Goal: Task Accomplishment & Management: Manage account settings

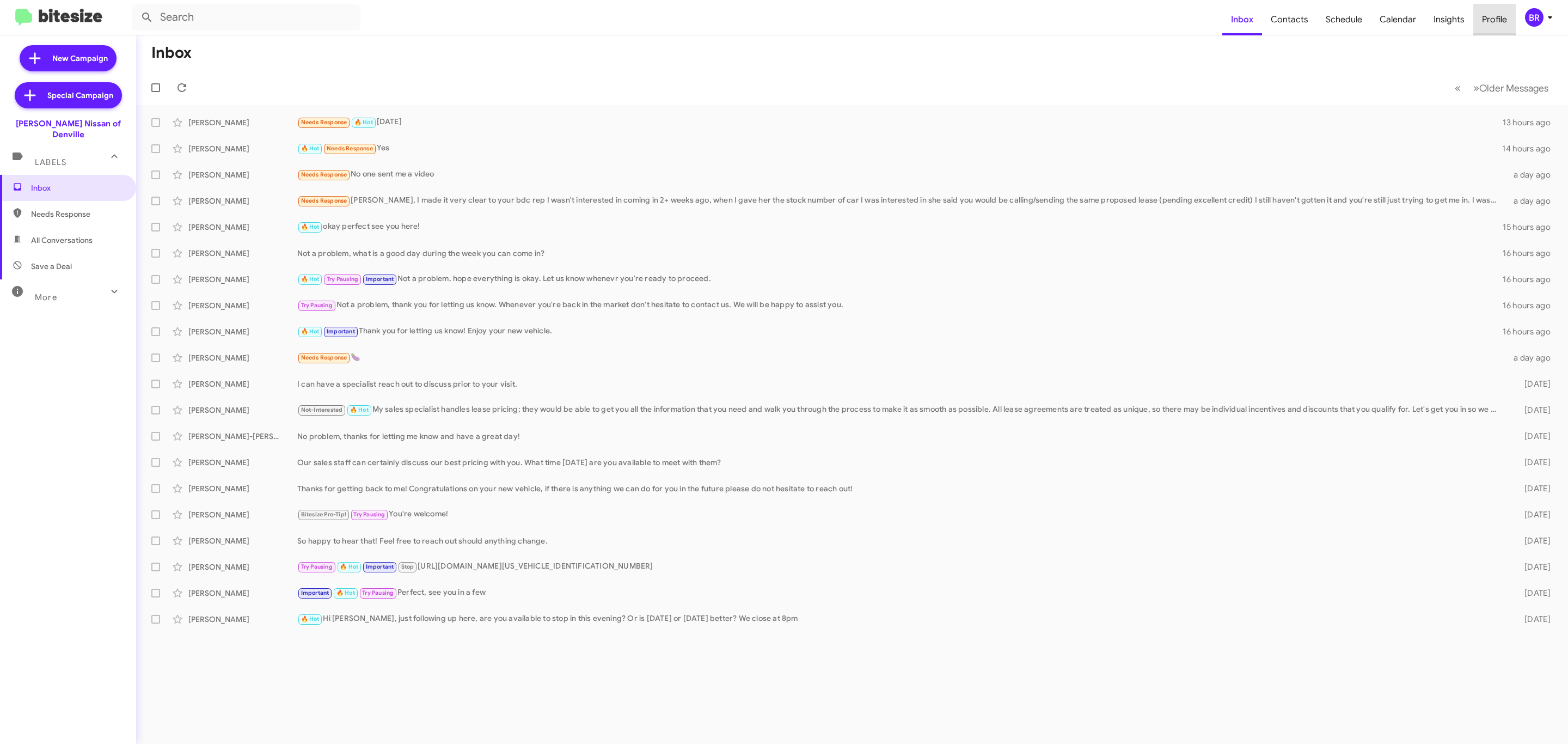
click at [1514, 20] on span "Profile" at bounding box center [1494, 20] width 42 height 31
click at [1528, 20] on div "BR" at bounding box center [1534, 17] width 18 height 18
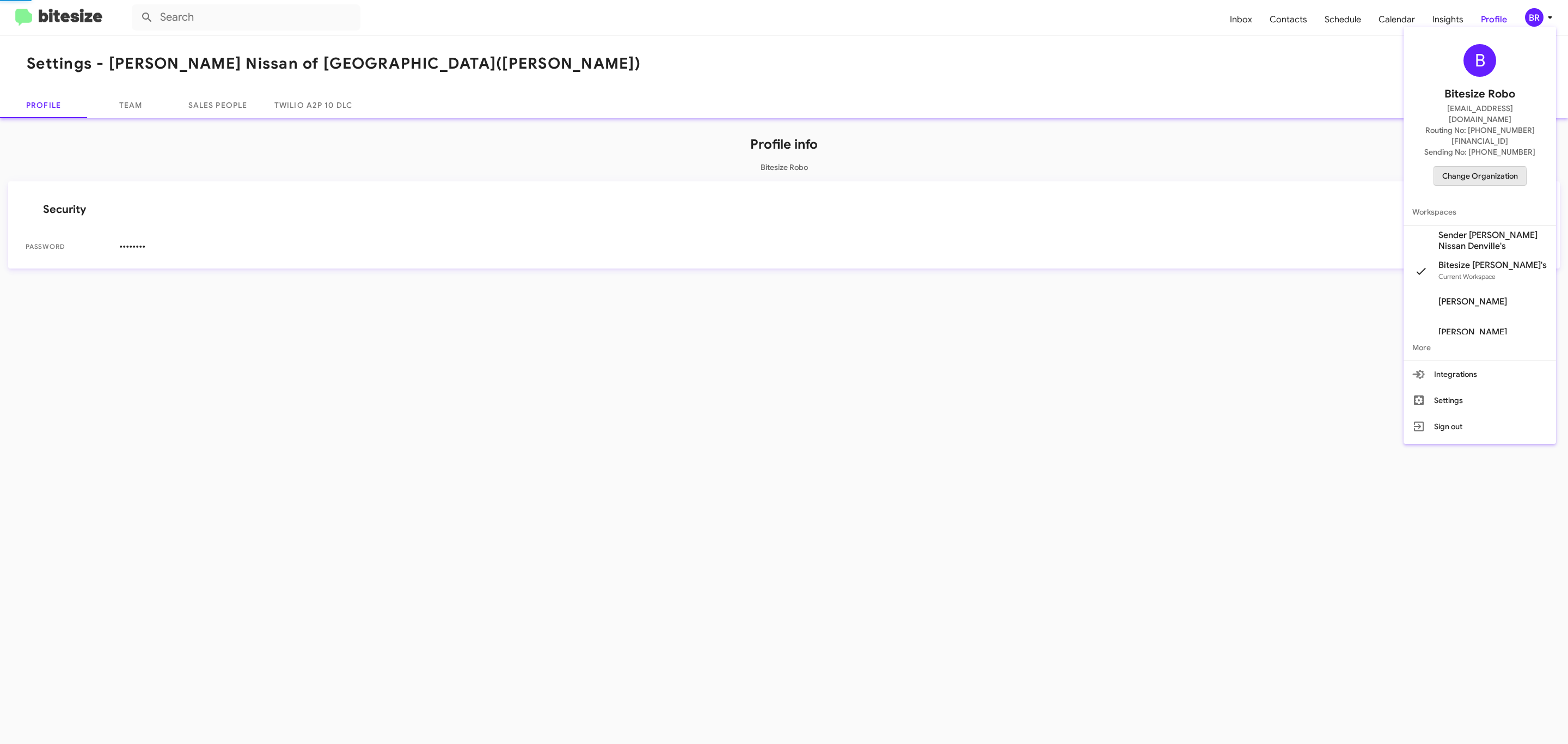
click at [1446, 167] on span "Change Organization" at bounding box center [1480, 176] width 76 height 18
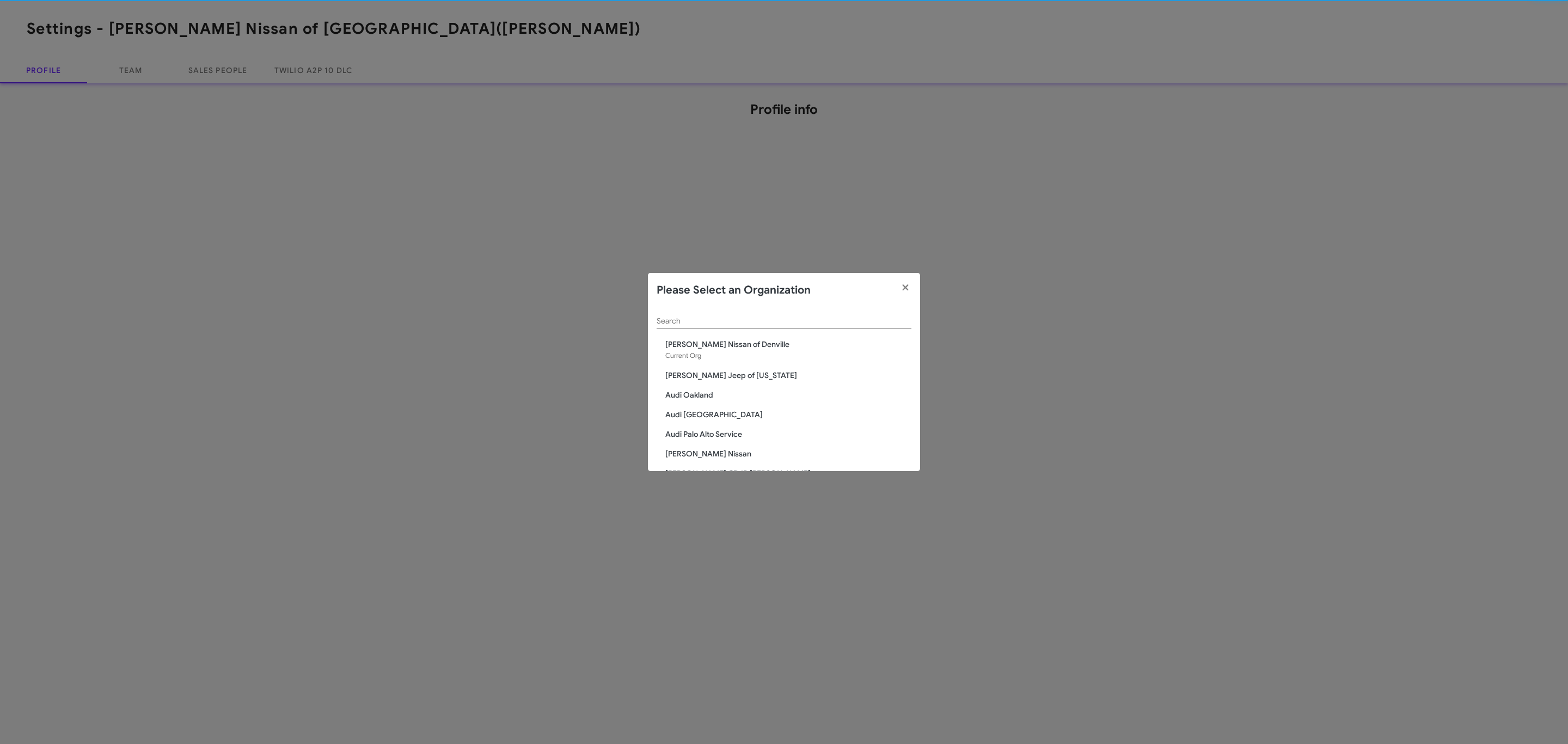
click at [759, 329] on div "Search" at bounding box center [784, 319] width 255 height 21
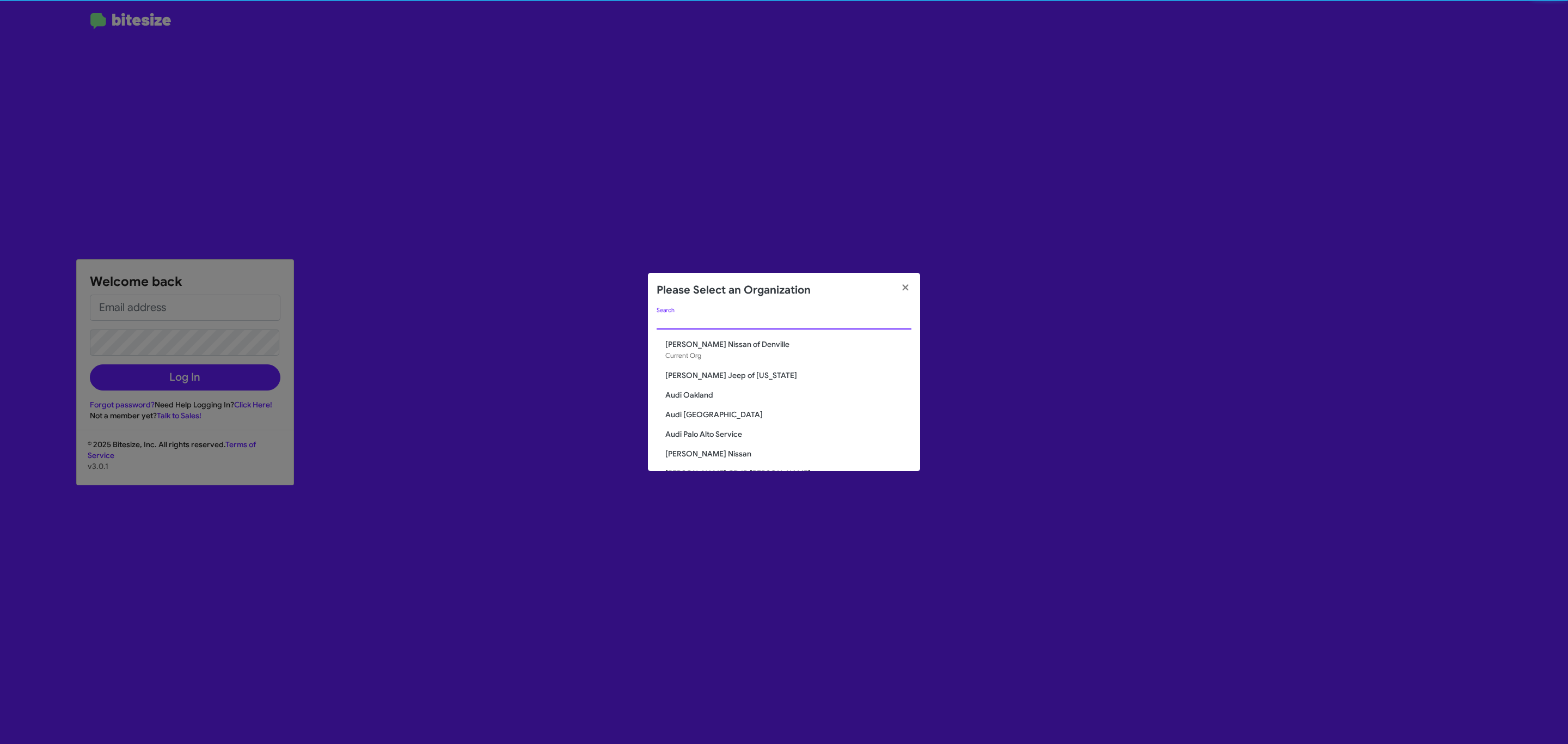
click at [758, 319] on input "Search" at bounding box center [784, 321] width 255 height 9
type input "[EMAIL_ADDRESS][DOMAIN_NAME]"
type input "de"
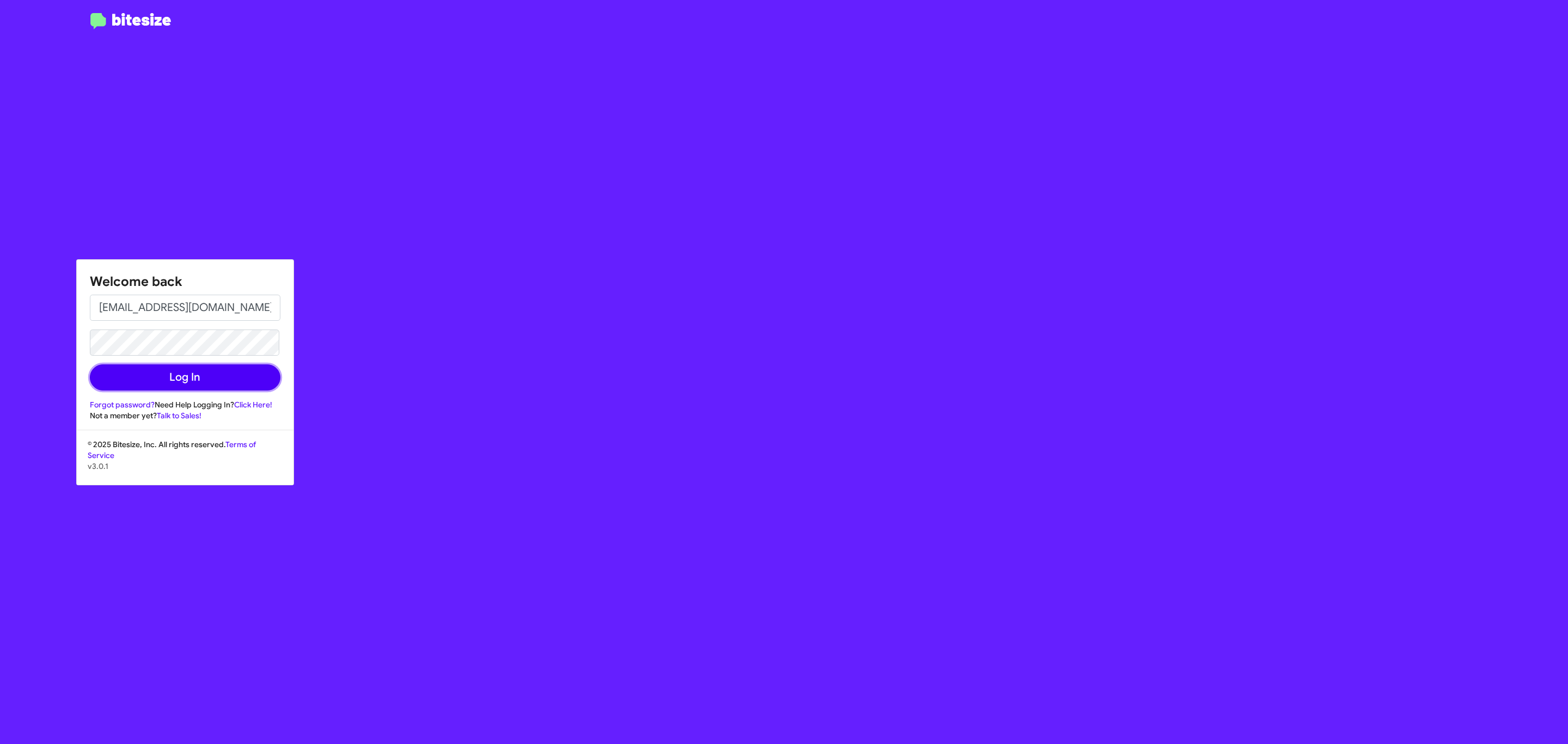
click at [198, 377] on button "Log In" at bounding box center [185, 377] width 191 height 26
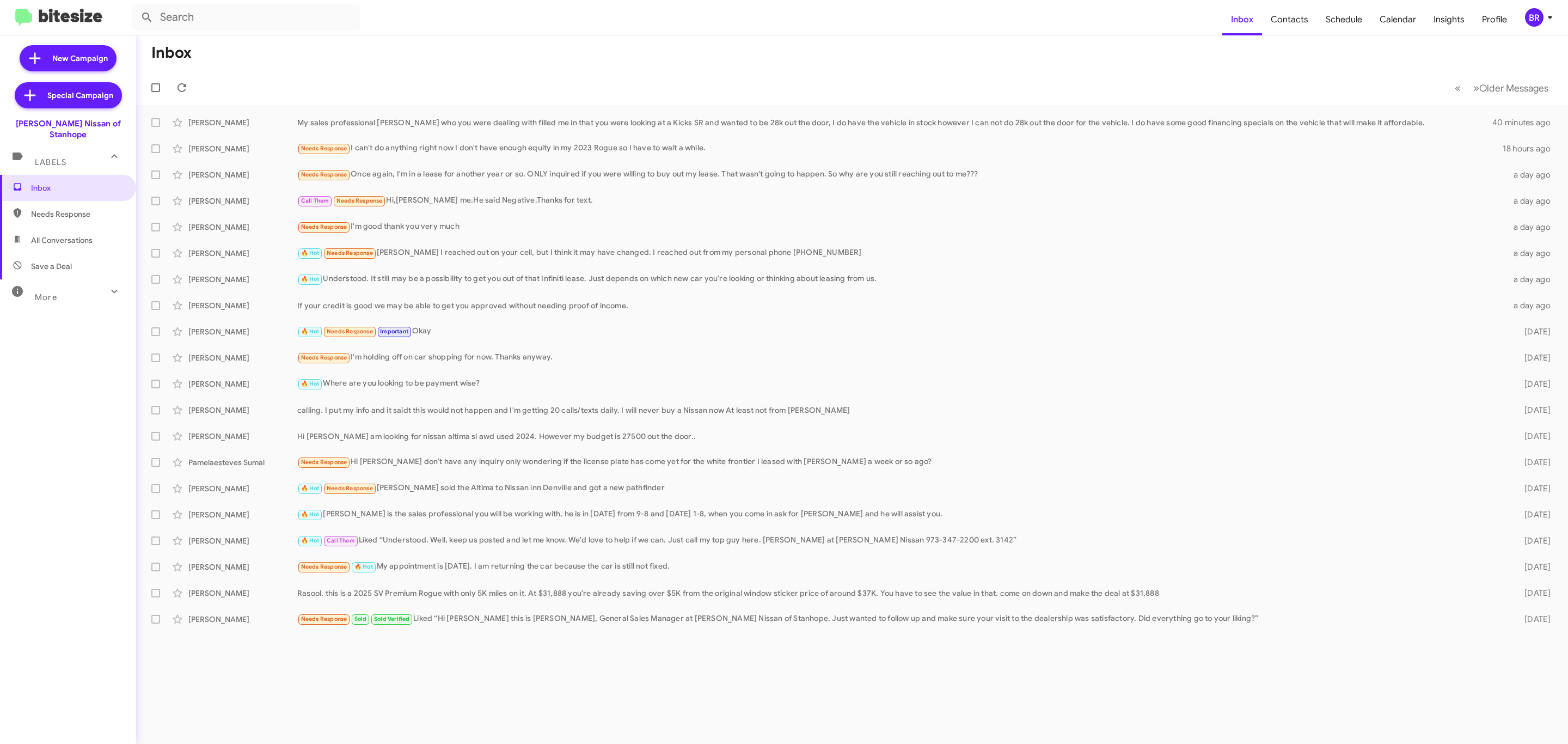
click at [1533, 30] on mat-toolbar "Inbox Contacts Schedule Calendar Insights Profile BR" at bounding box center [784, 17] width 1568 height 35
click at [1537, 18] on div "BR" at bounding box center [1534, 17] width 18 height 18
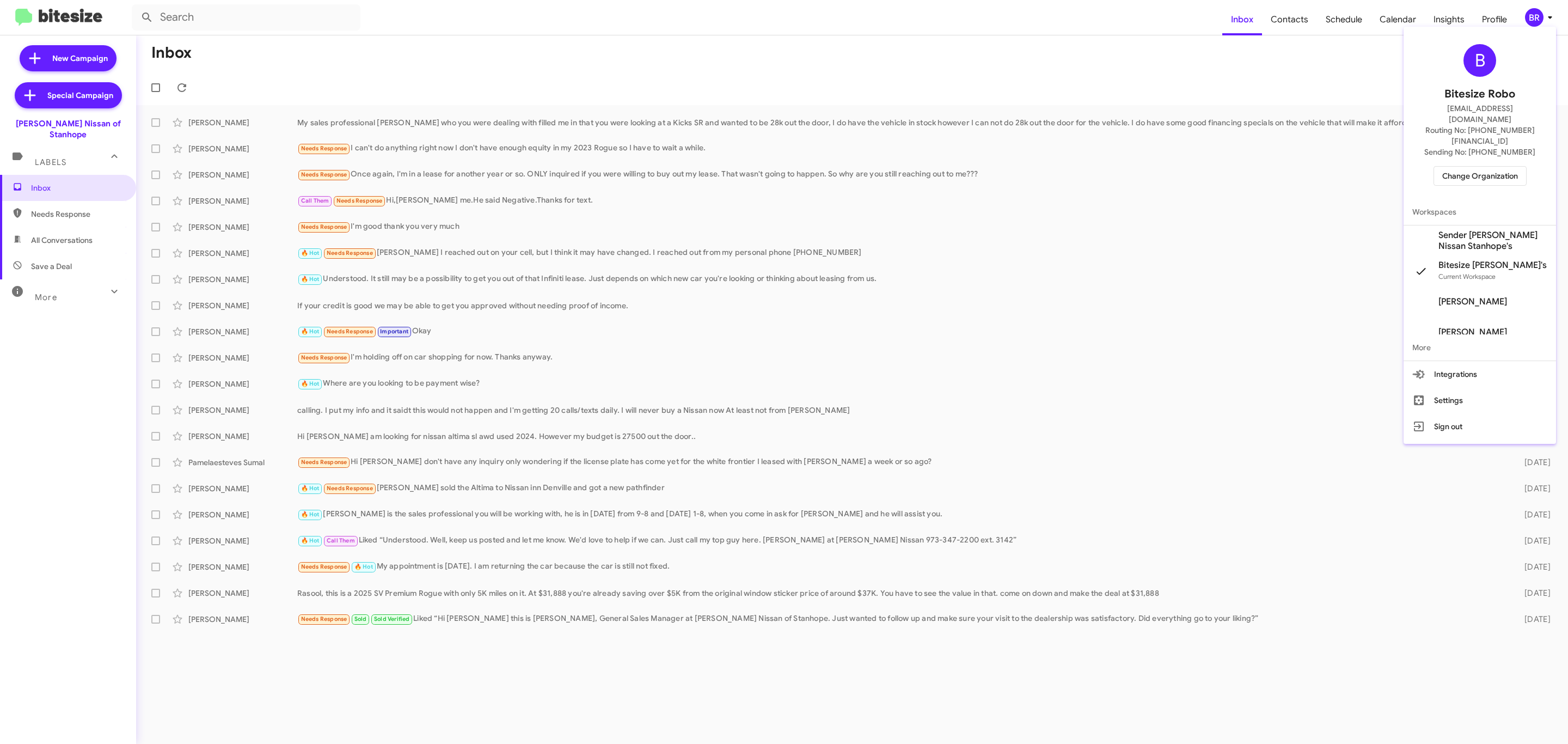
drag, startPoint x: 1486, startPoint y: 142, endPoint x: 1480, endPoint y: 150, distance: 10.0
click at [1485, 143] on div "B Bitesize Robo [EMAIL_ADDRESS][DOMAIN_NAME] Routing No: [PHONE_NUMBER][FINANCI…" at bounding box center [1480, 115] width 153 height 168
click at [1478, 167] on span "Change Organization" at bounding box center [1480, 176] width 76 height 18
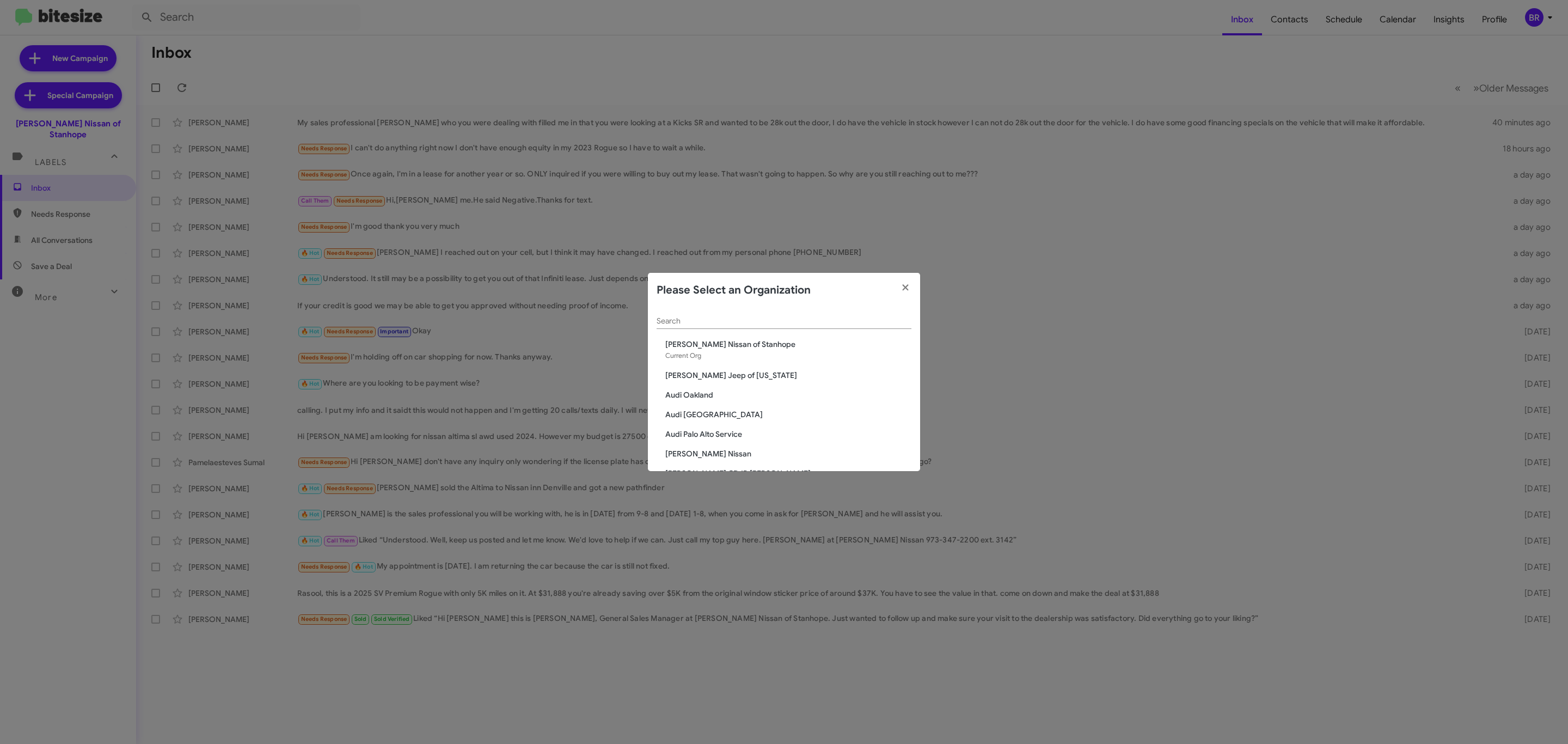
click at [775, 320] on input "Search" at bounding box center [784, 321] width 255 height 9
type input "de"
click at [736, 340] on span "[PERSON_NAME] Chevrolet" at bounding box center [788, 344] width 246 height 11
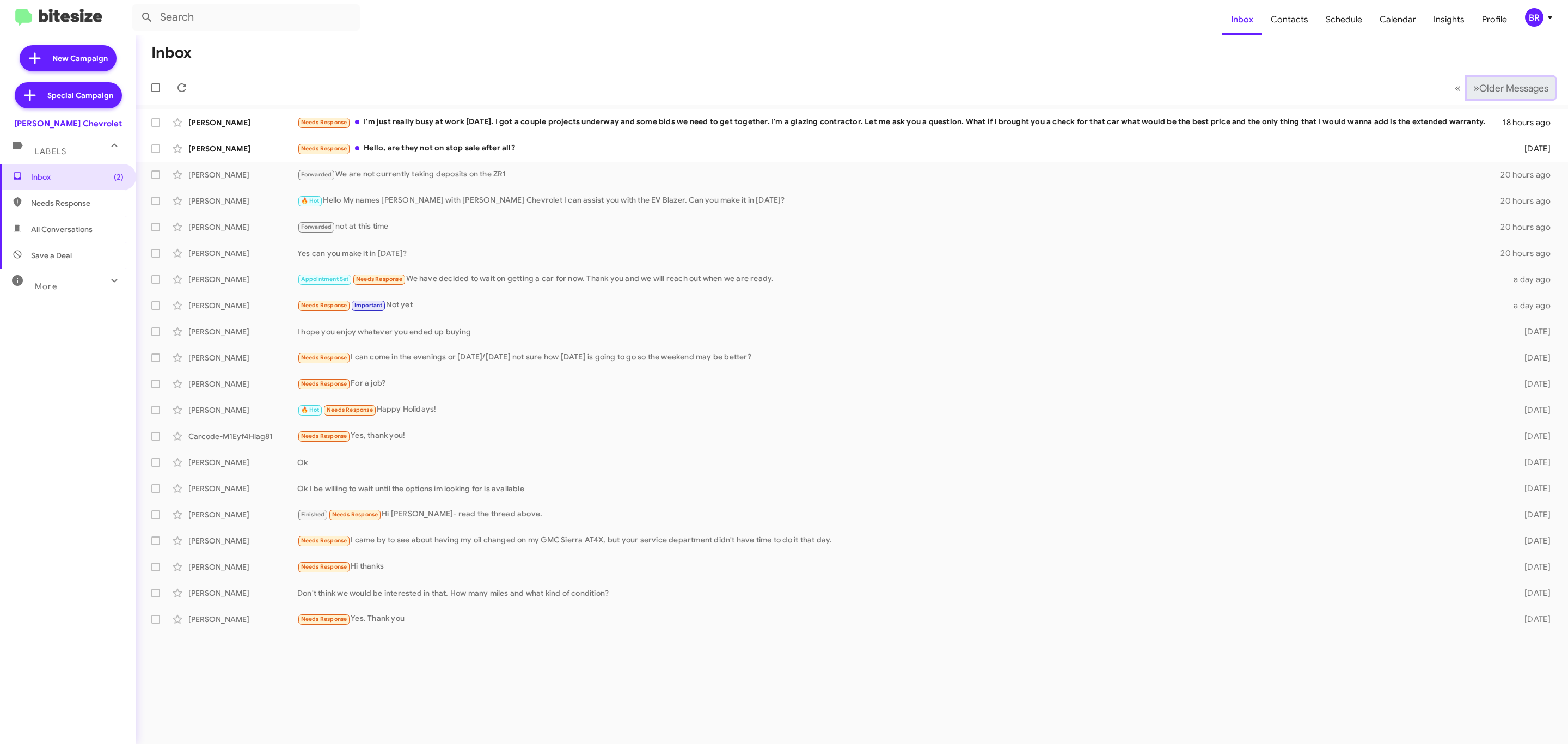
click at [1511, 89] on span "Older Messages" at bounding box center [1514, 88] width 69 height 12
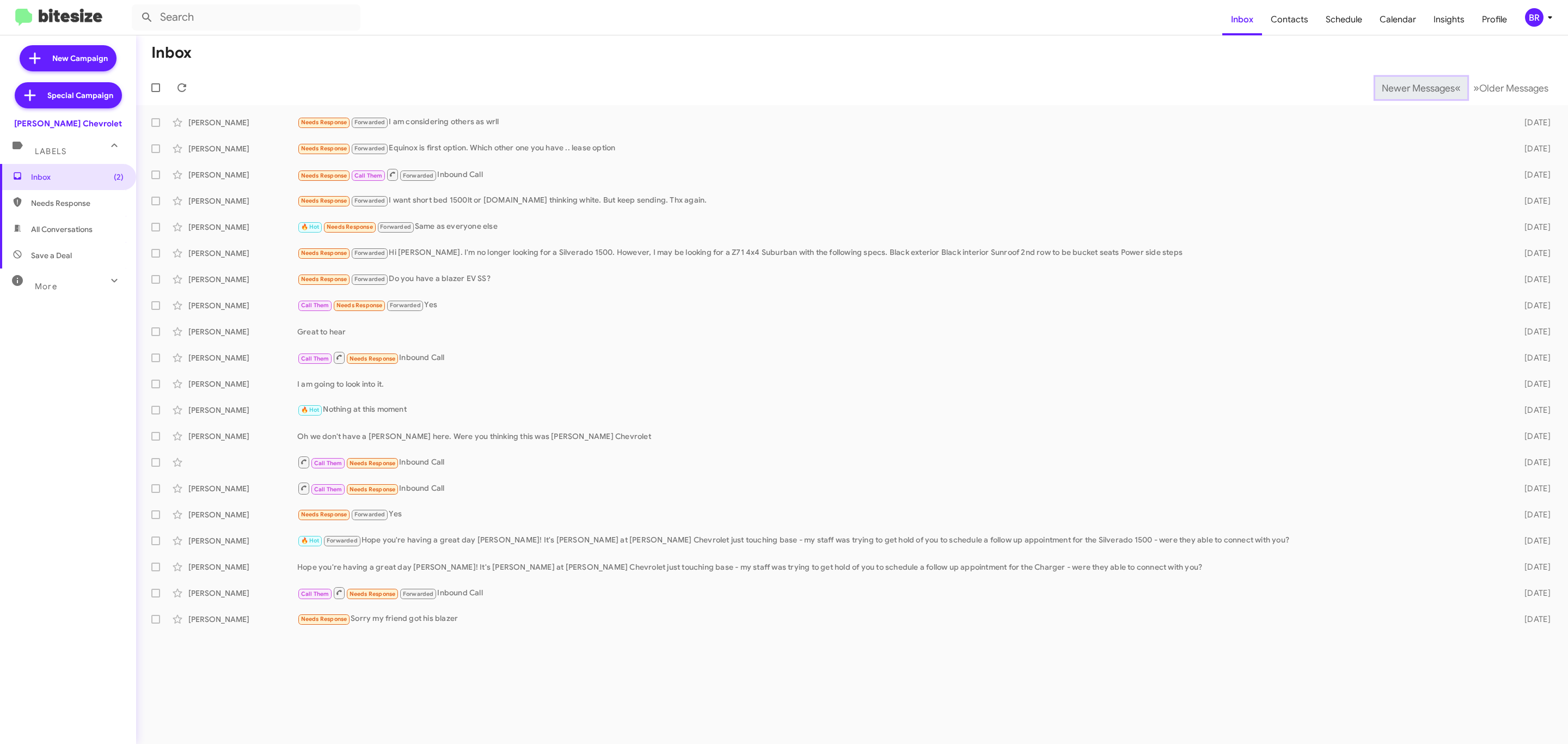
click at [1410, 87] on span "Newer Messages" at bounding box center [1418, 88] width 73 height 12
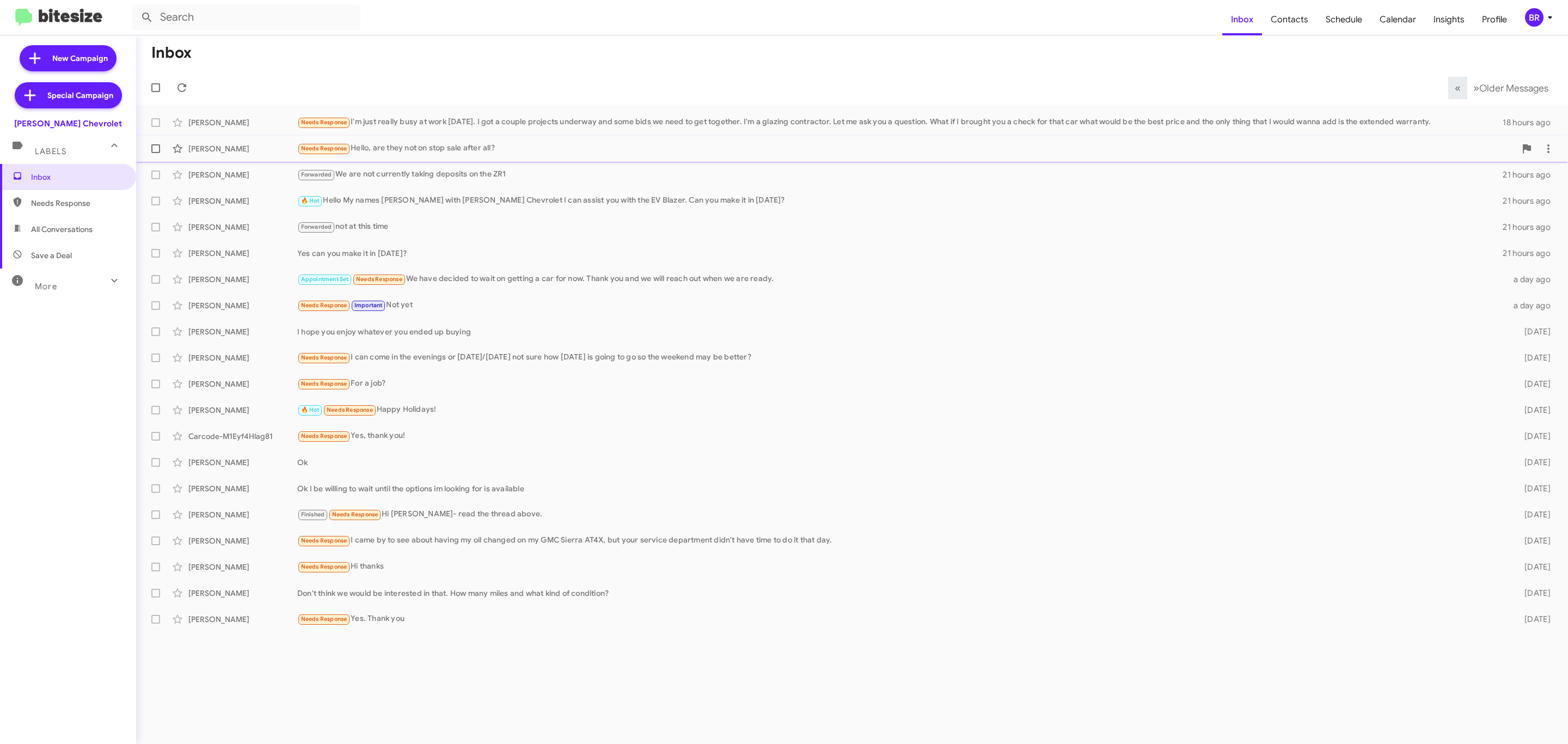
click at [157, 147] on span at bounding box center [155, 149] width 9 height 9
click at [156, 153] on input "checkbox" at bounding box center [155, 153] width 1 height 1
checkbox input "true"
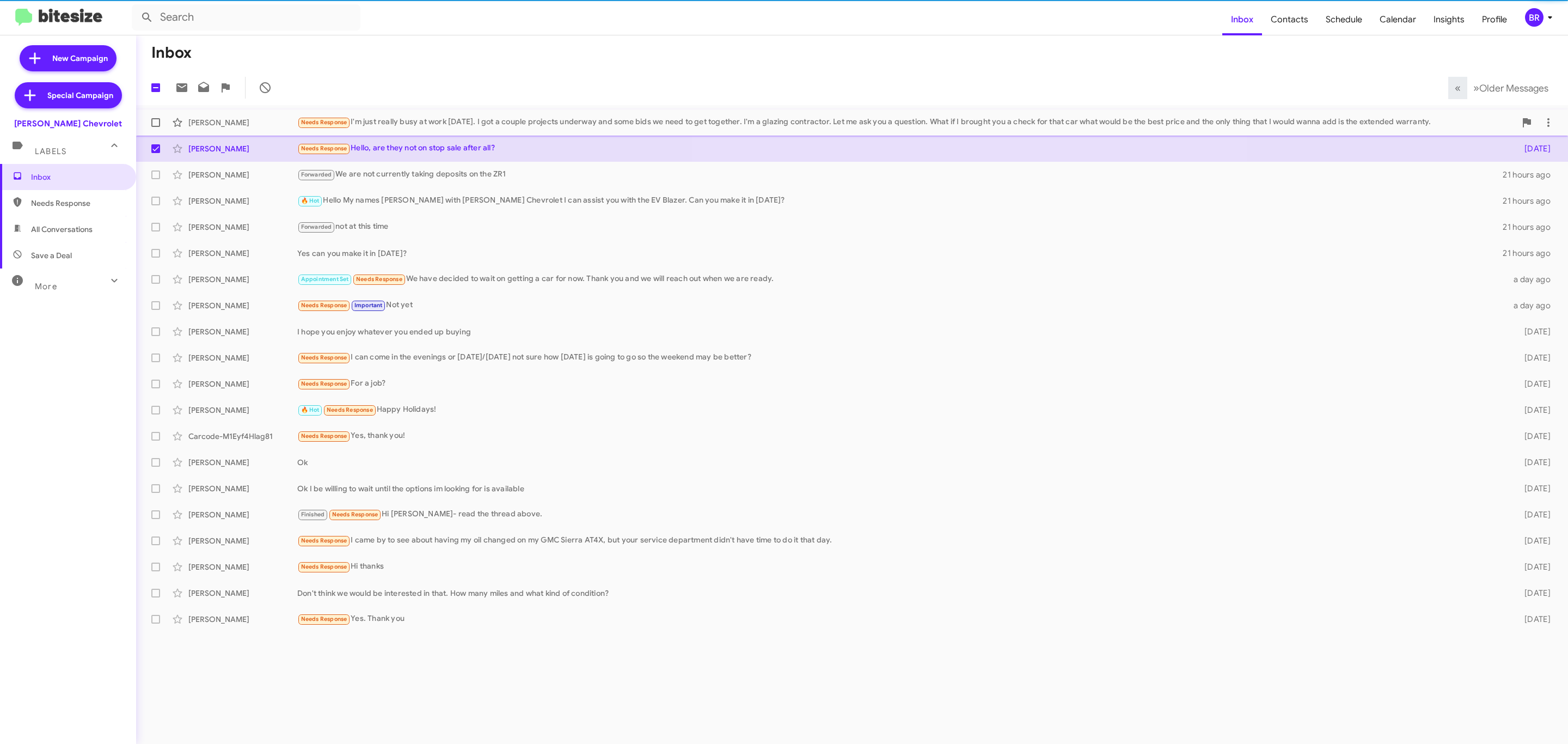
click at [157, 121] on span at bounding box center [155, 122] width 9 height 9
click at [156, 127] on input "checkbox" at bounding box center [155, 127] width 1 height 1
checkbox input "true"
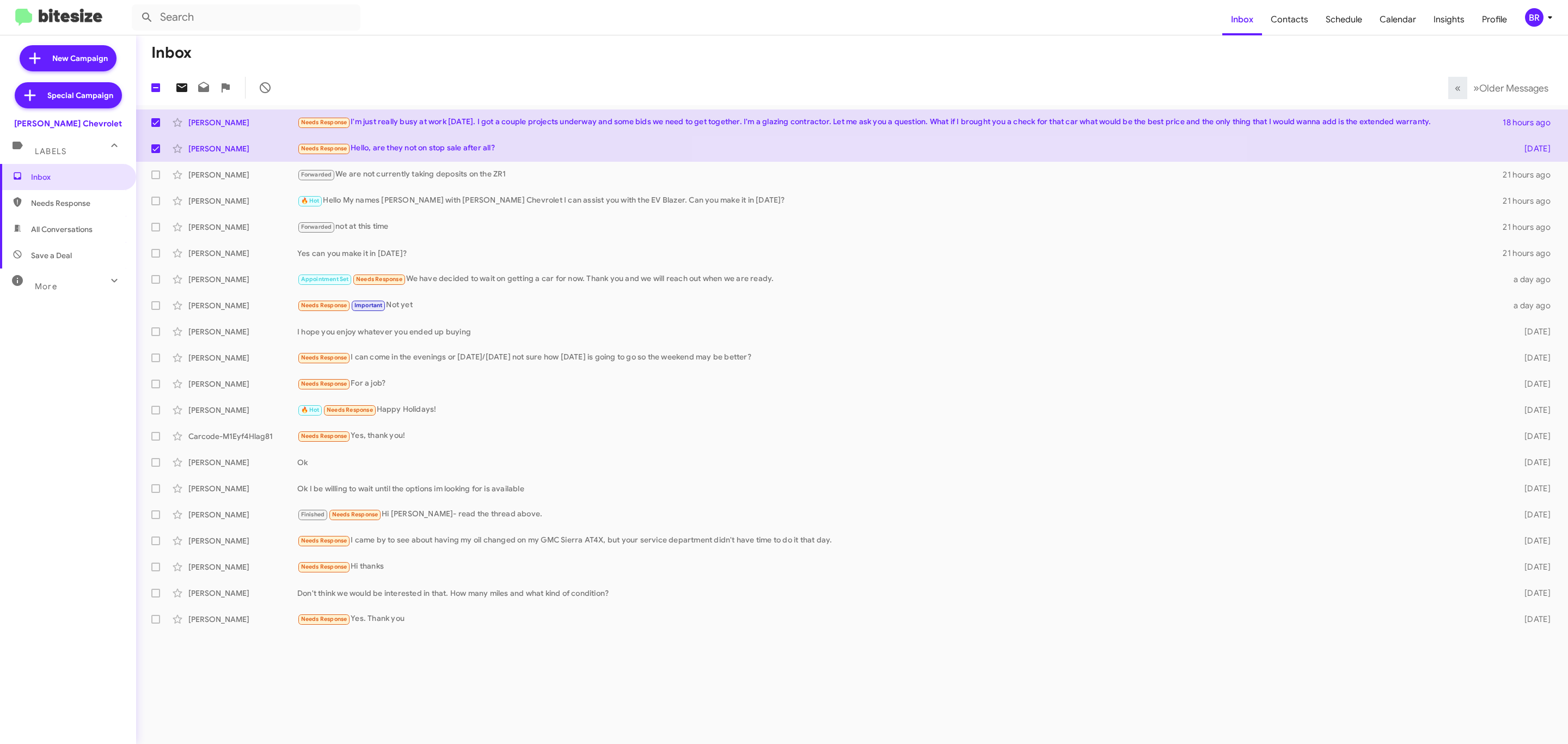
click at [182, 88] on icon at bounding box center [182, 88] width 13 height 13
click at [1533, 18] on div "BR" at bounding box center [1534, 17] width 18 height 18
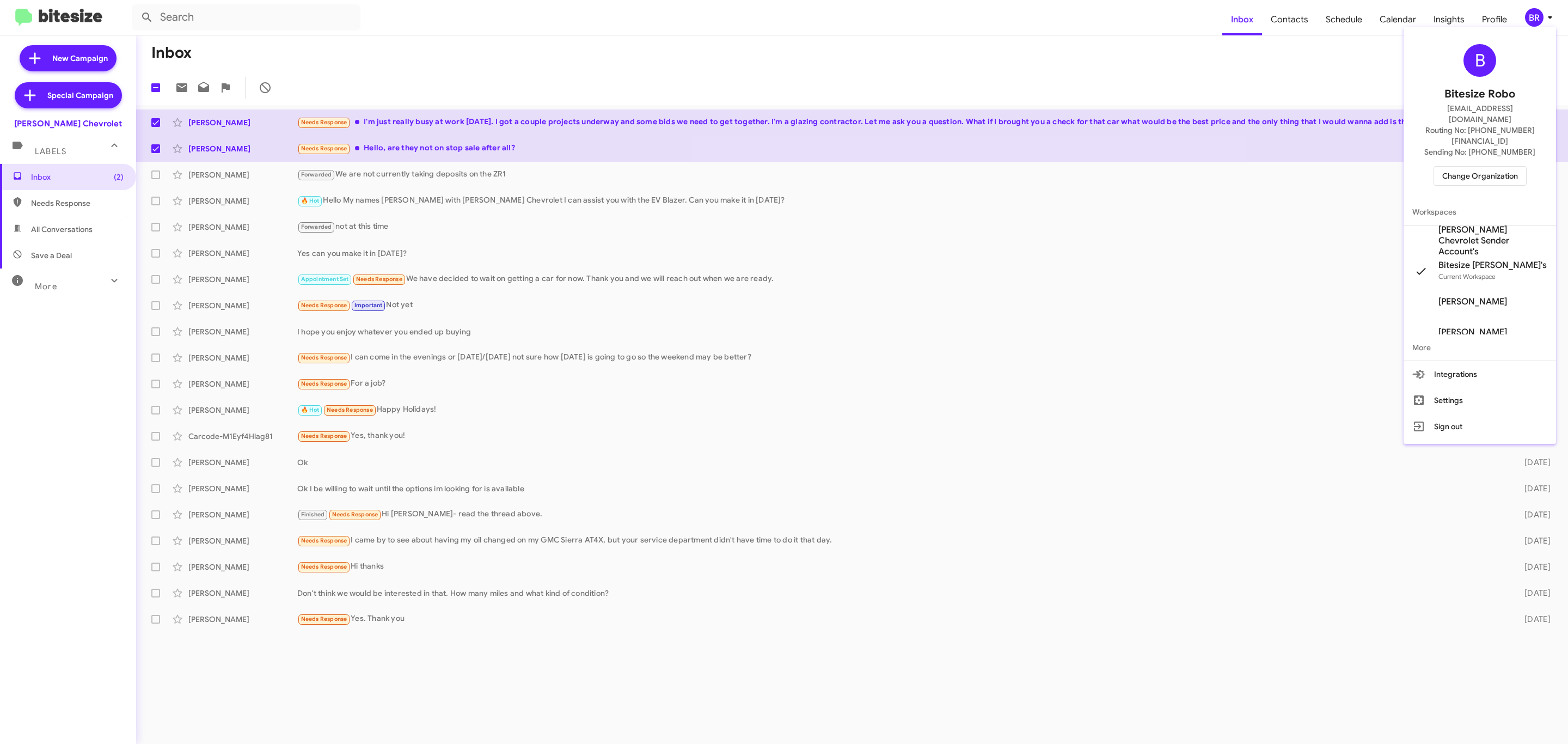
click at [1490, 167] on span "Change Organization" at bounding box center [1480, 176] width 76 height 18
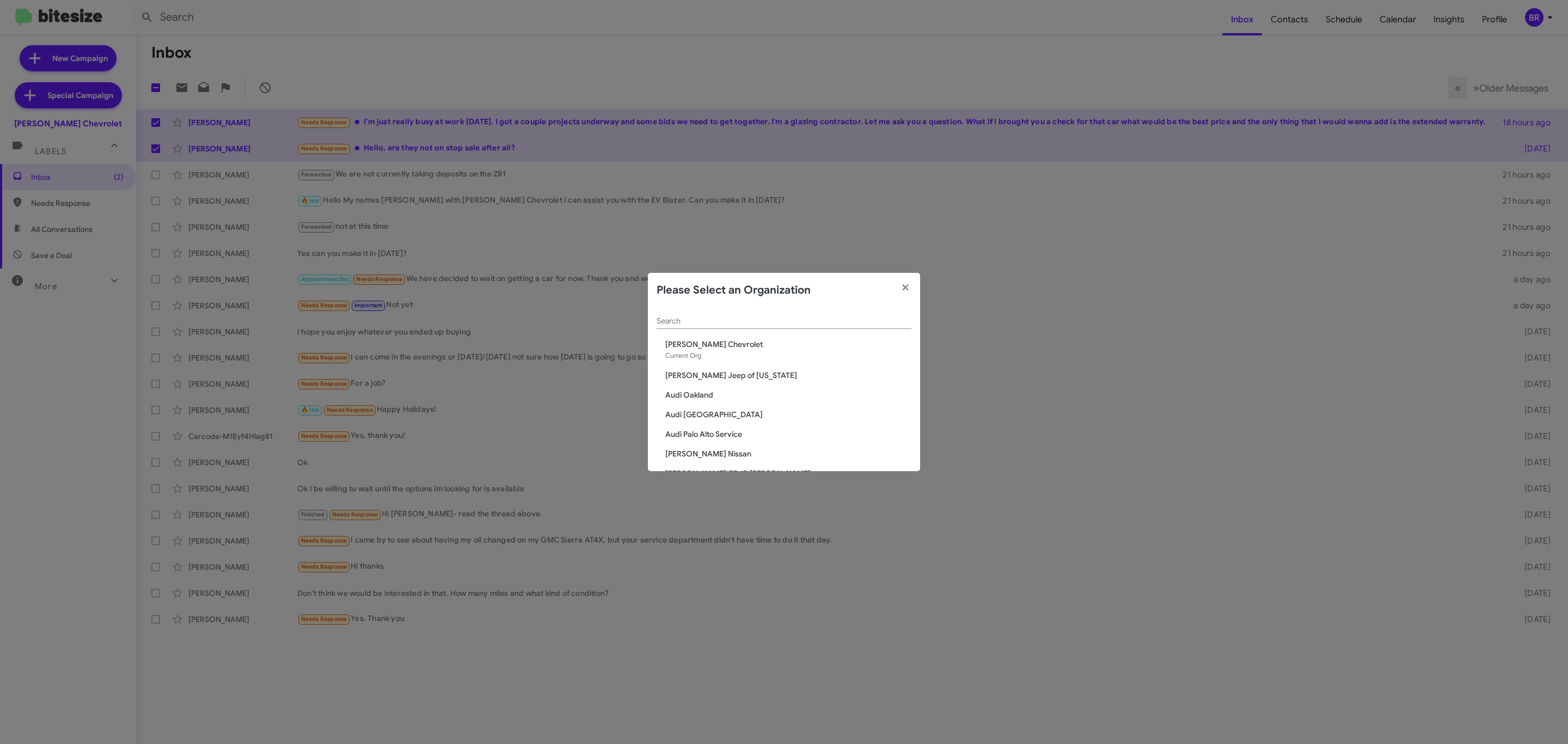
click at [825, 321] on input "Search" at bounding box center [784, 321] width 255 height 9
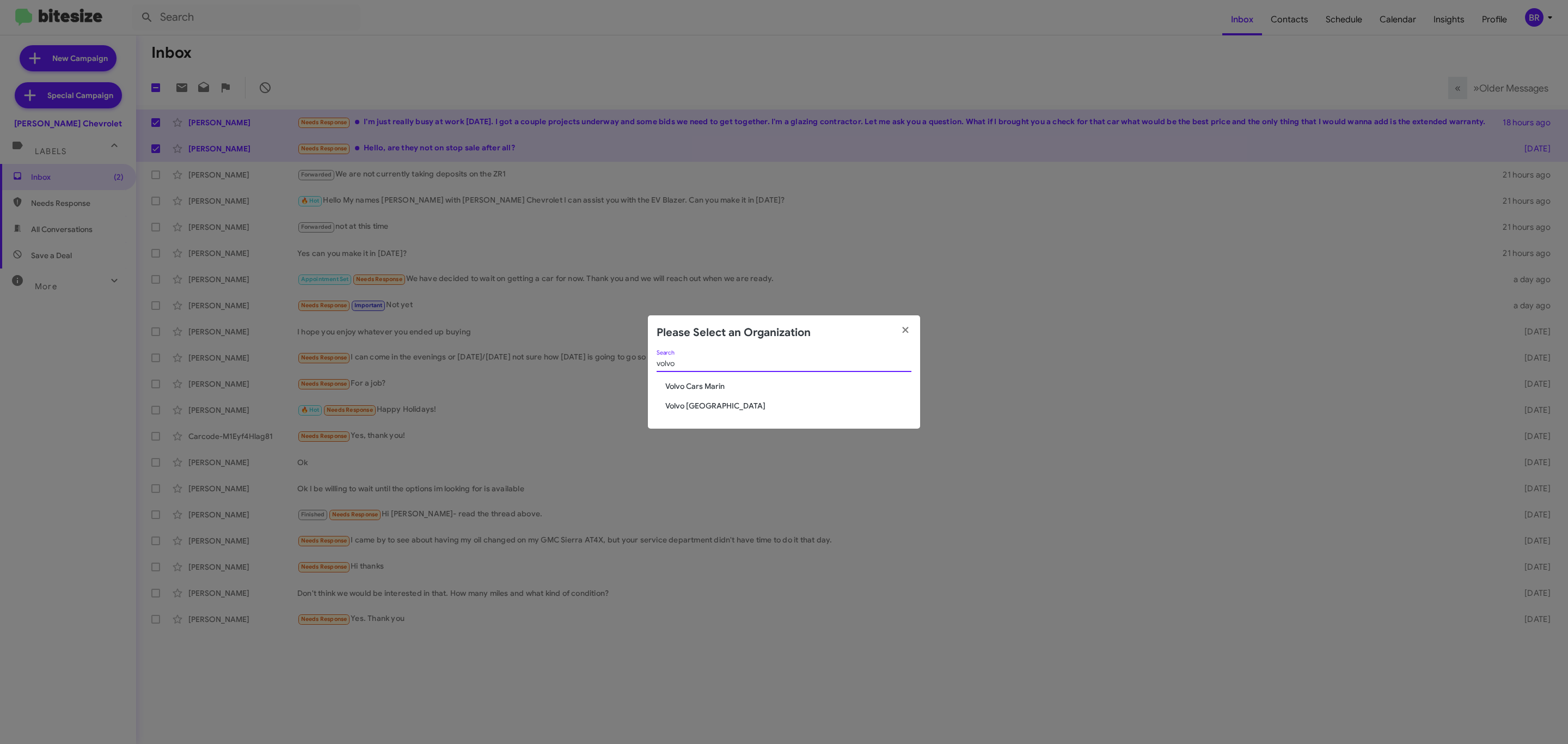
type input "volvo"
click at [725, 409] on span "Volvo [GEOGRAPHIC_DATA]" at bounding box center [788, 405] width 246 height 11
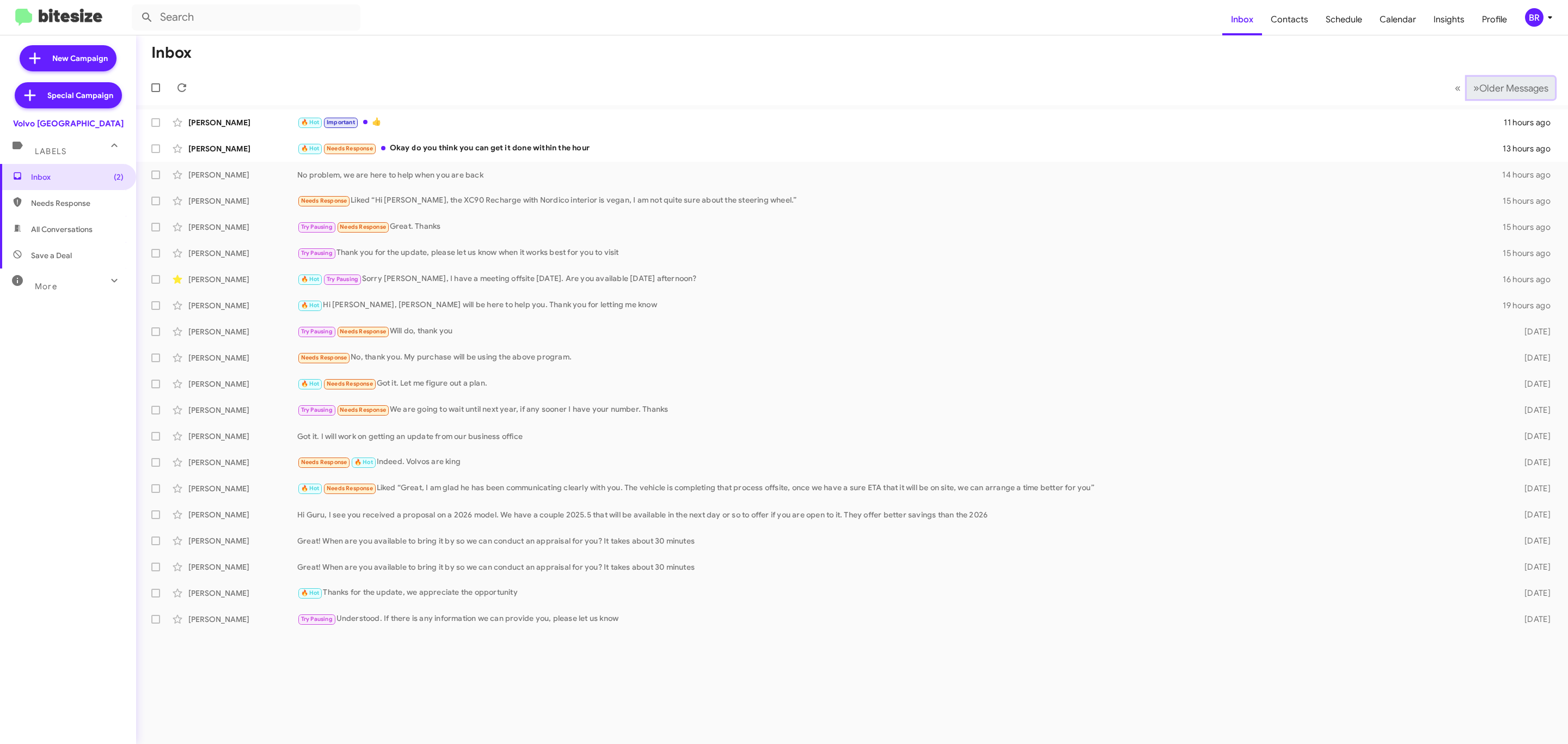
click at [1488, 87] on span "Older Messages" at bounding box center [1514, 88] width 69 height 12
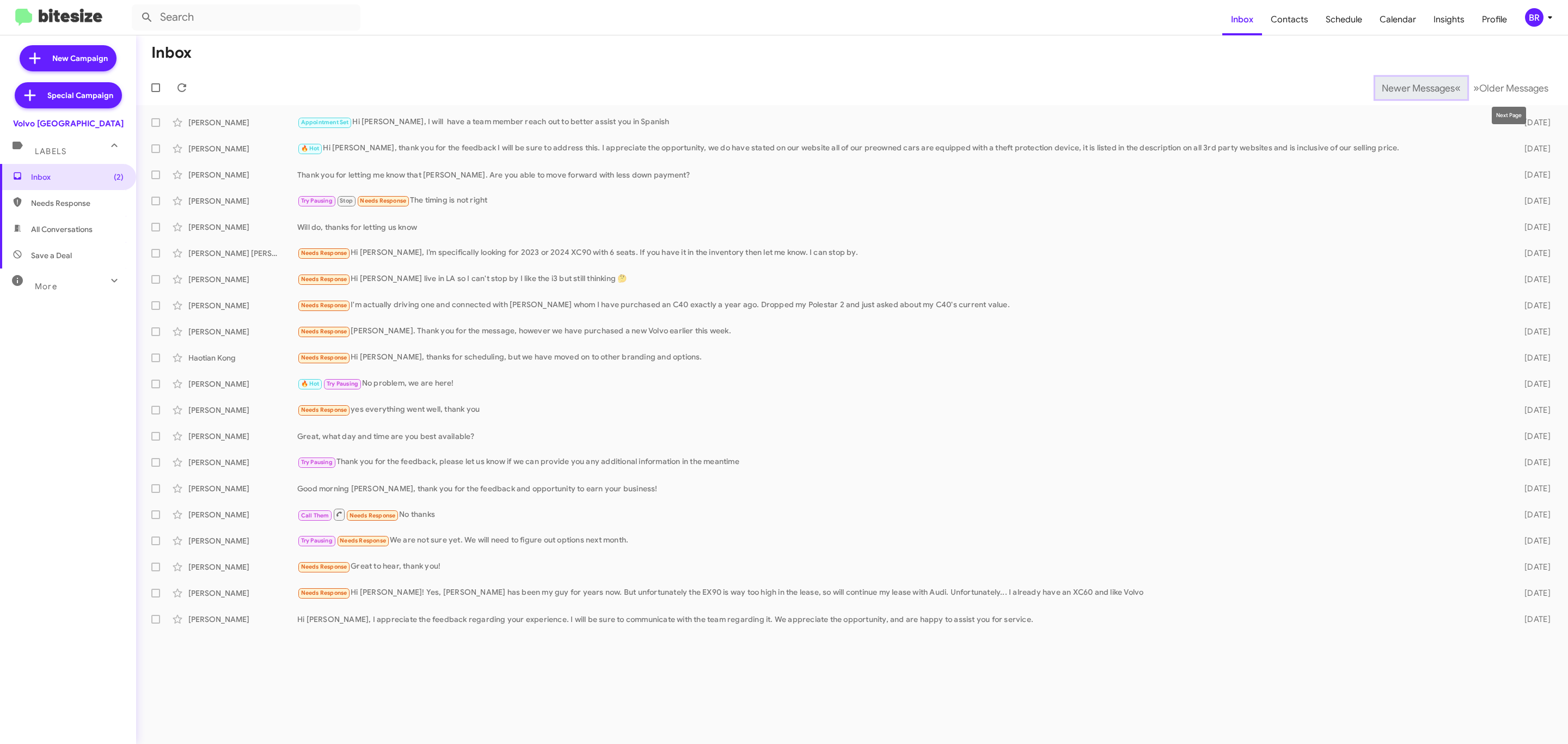
click at [1390, 83] on span "Newer Messages" at bounding box center [1418, 88] width 73 height 12
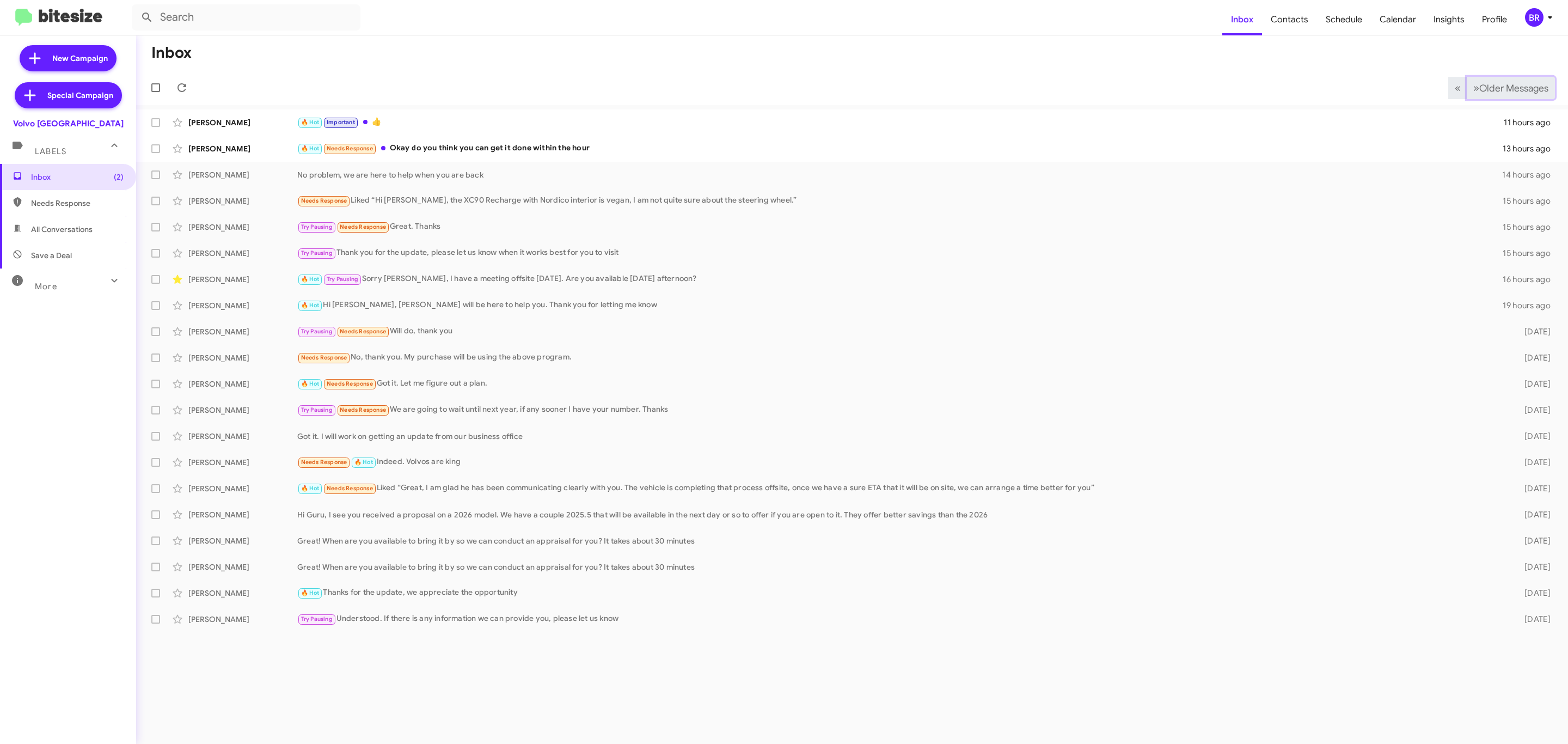
click at [1504, 88] on span "Older Messages" at bounding box center [1514, 88] width 69 height 12
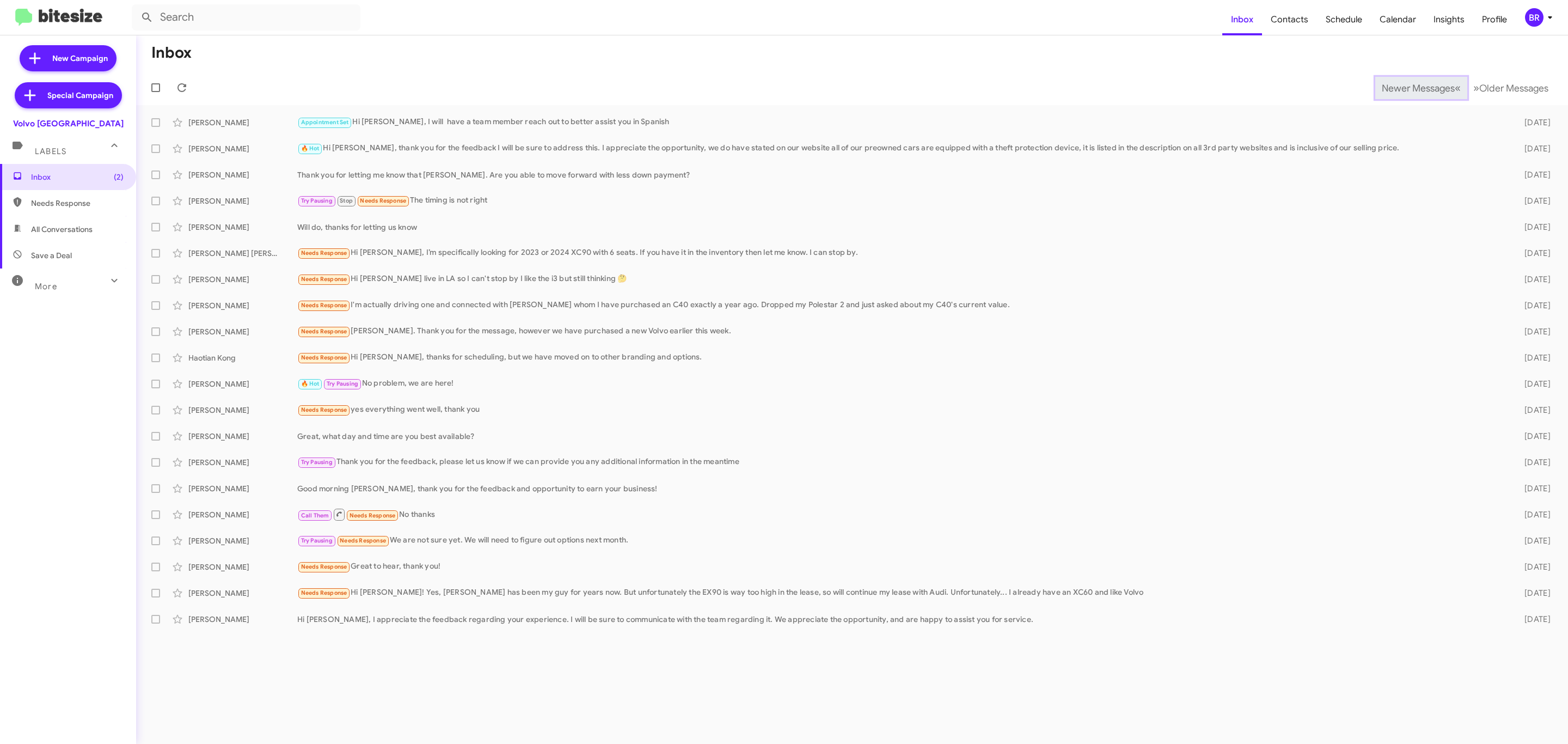
click at [1408, 88] on span "Newer Messages" at bounding box center [1418, 88] width 73 height 12
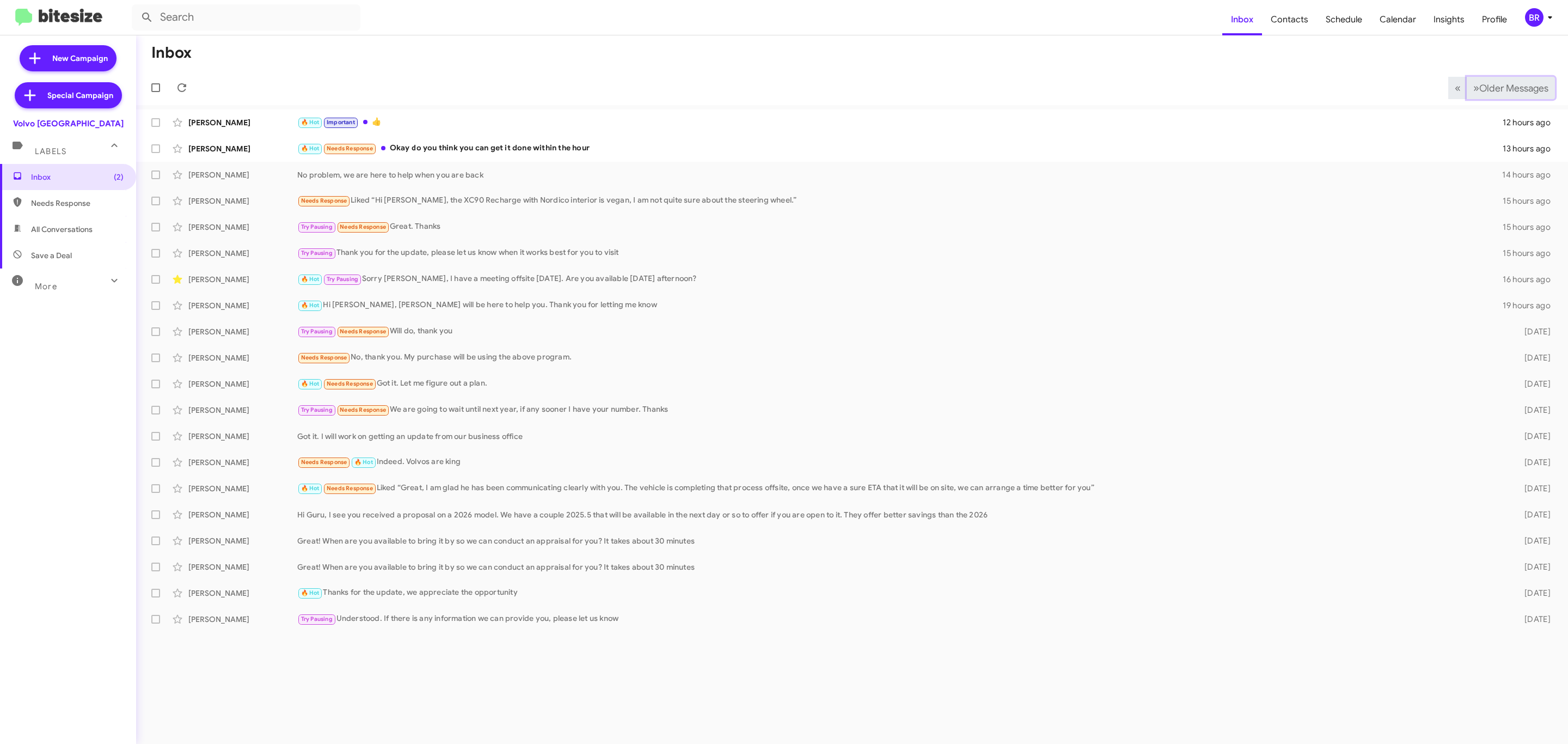
click at [1496, 84] on span "Older Messages" at bounding box center [1514, 88] width 69 height 12
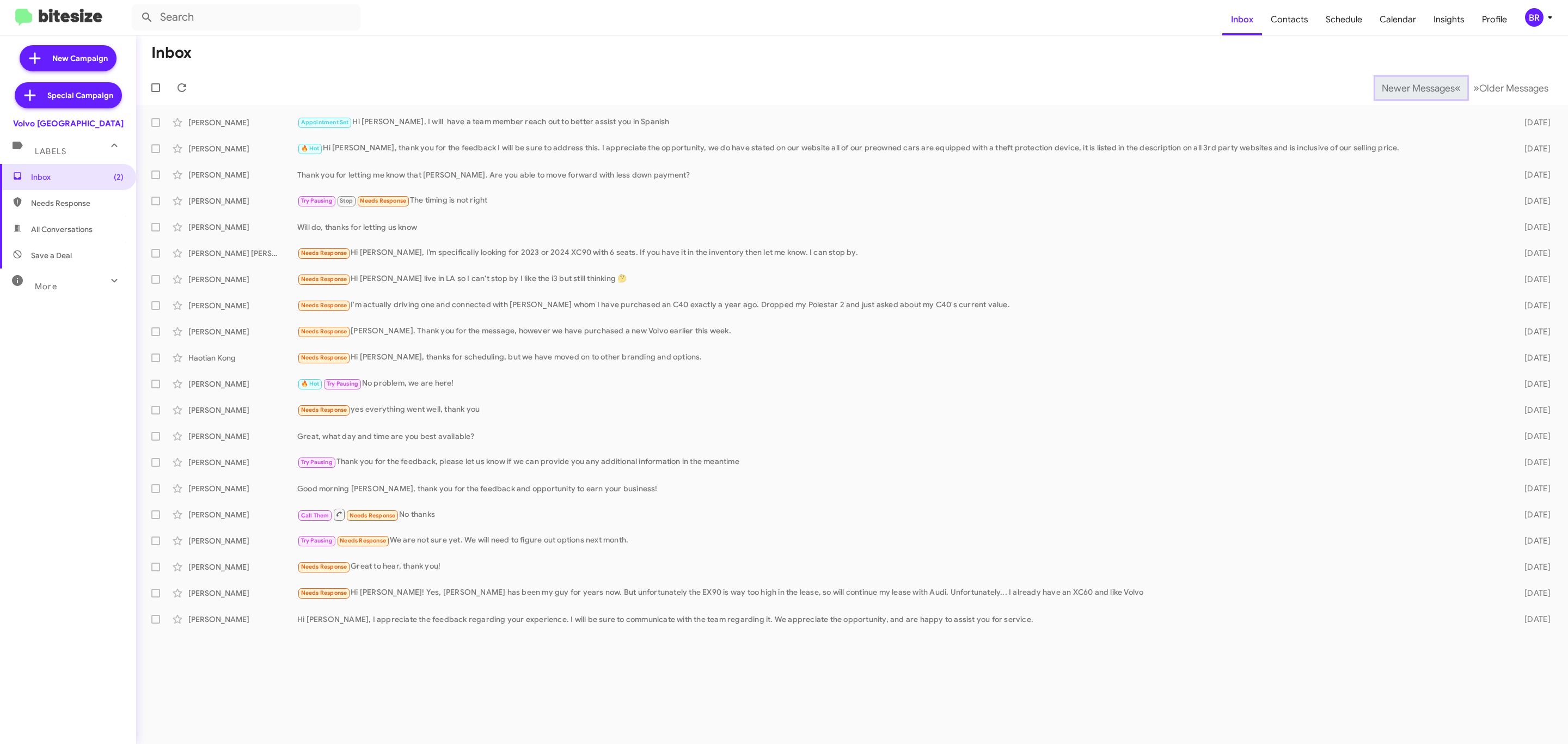
click at [1410, 87] on span "Newer Messages" at bounding box center [1418, 88] width 73 height 12
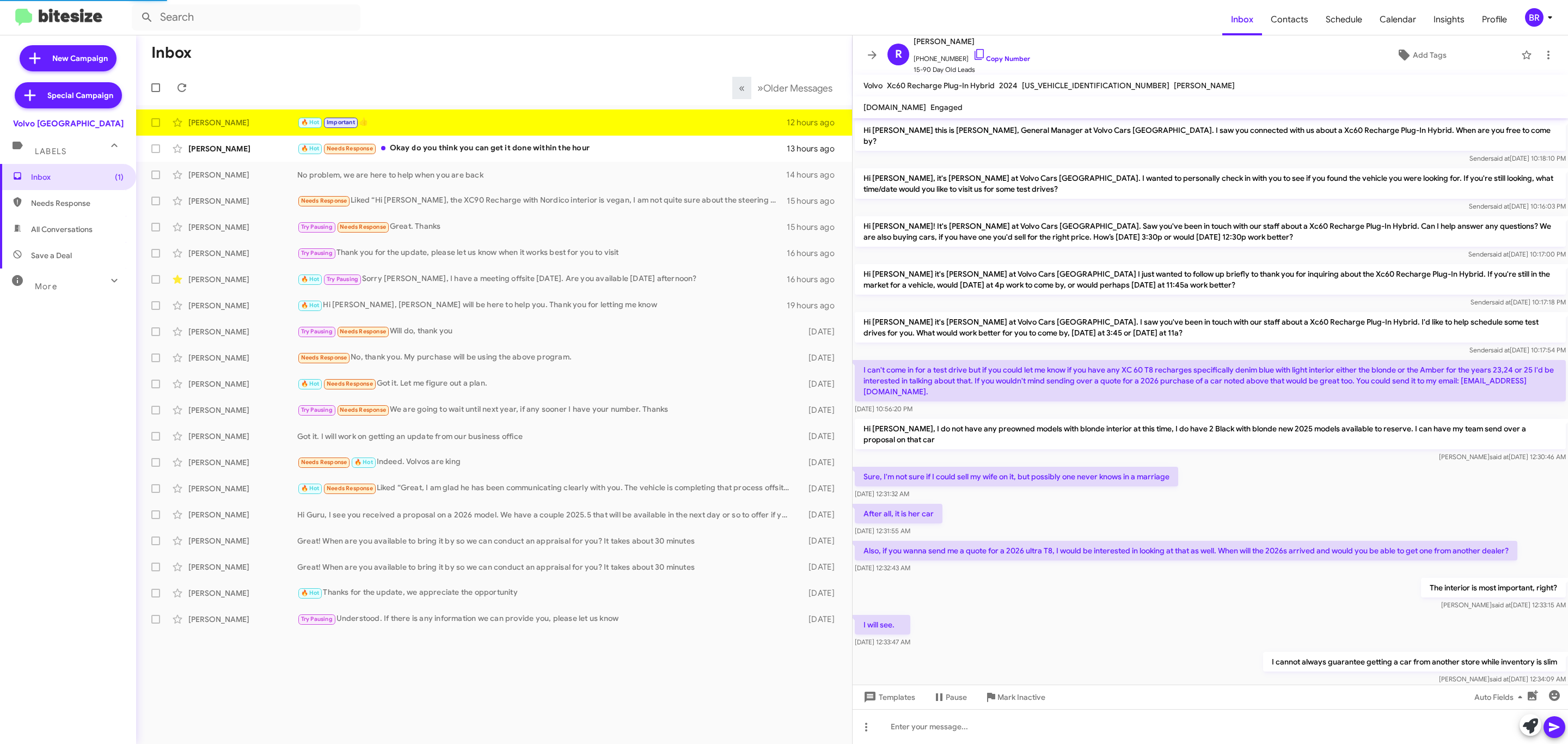
scroll to position [135, 0]
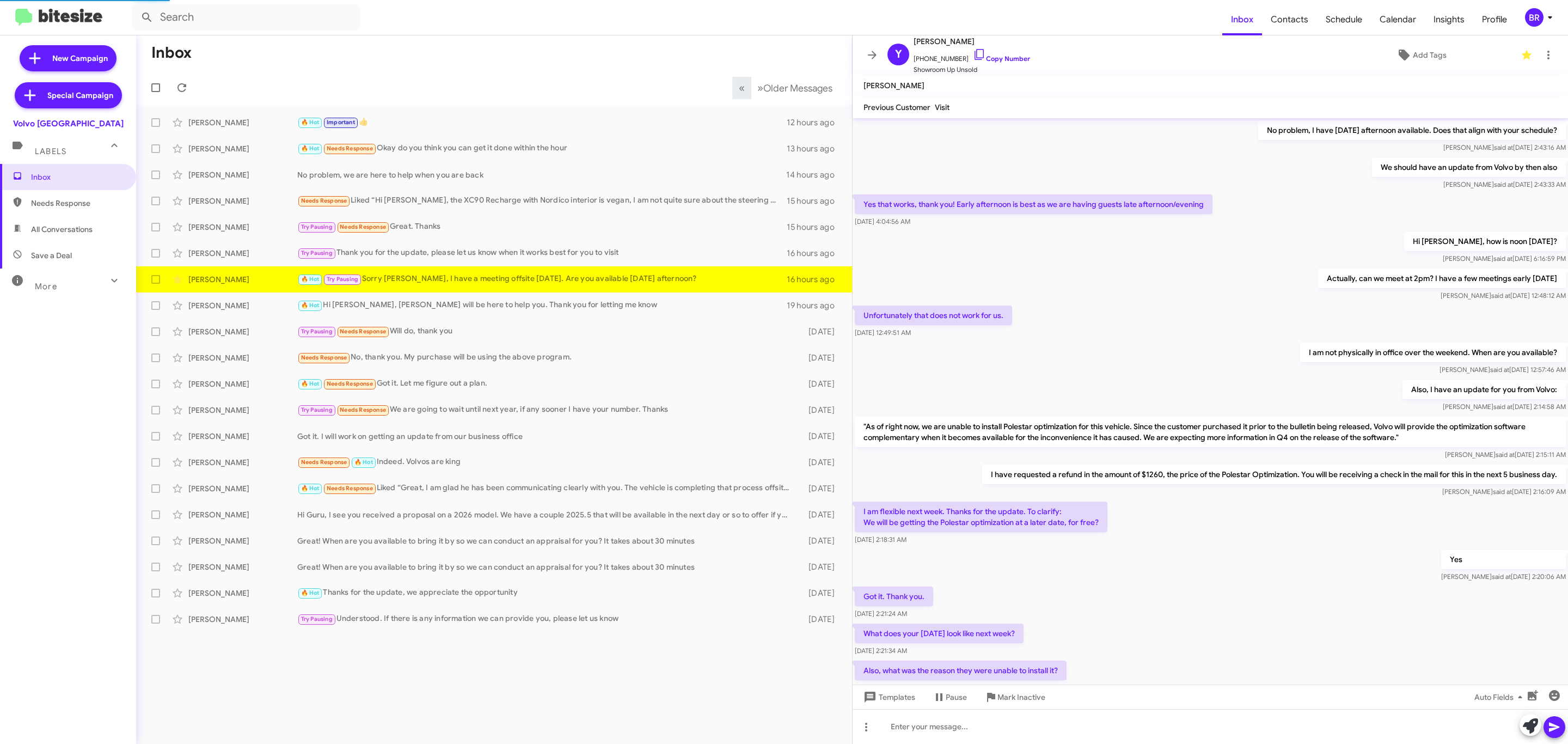
scroll to position [249, 0]
